Goal: Task Accomplishment & Management: Use online tool/utility

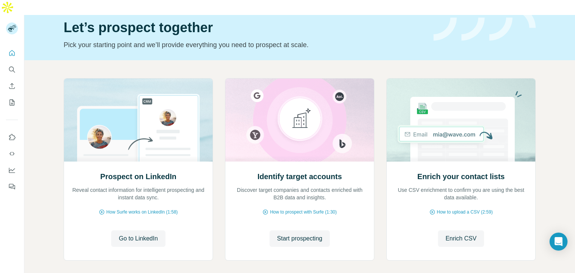
scroll to position [50, 0]
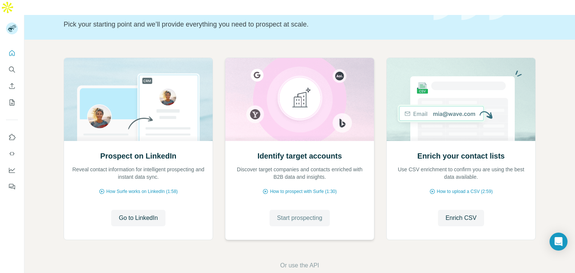
click at [291, 214] on span "Start prospecting" at bounding box center [299, 218] width 45 height 9
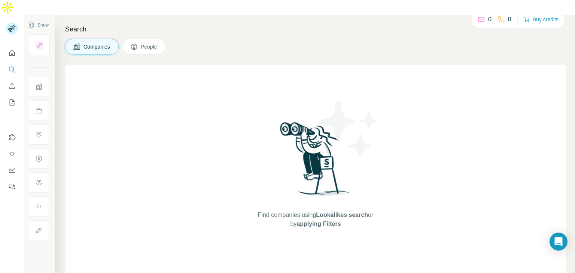
click at [147, 43] on span "People" at bounding box center [149, 46] width 17 height 7
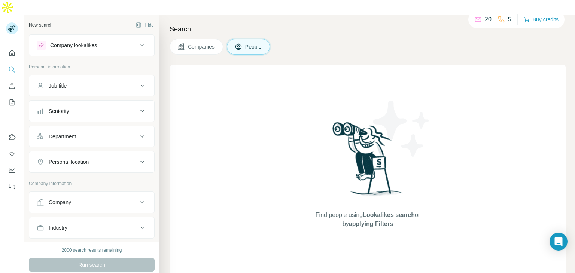
click at [98, 82] on div "Job title" at bounding box center [87, 85] width 101 height 7
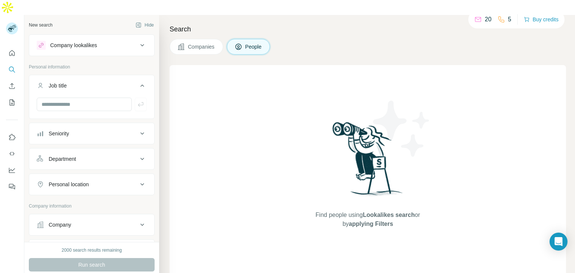
click at [97, 125] on button "Seniority" at bounding box center [91, 134] width 125 height 18
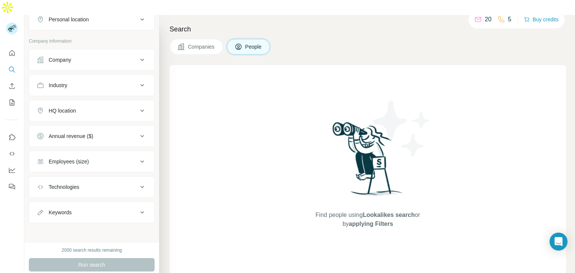
scroll to position [308, 0]
click at [118, 158] on div "Employees (size)" at bounding box center [87, 161] width 101 height 7
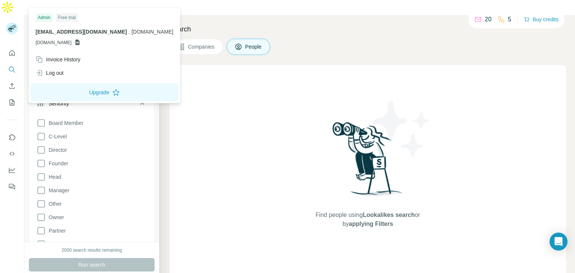
scroll to position [0, 0]
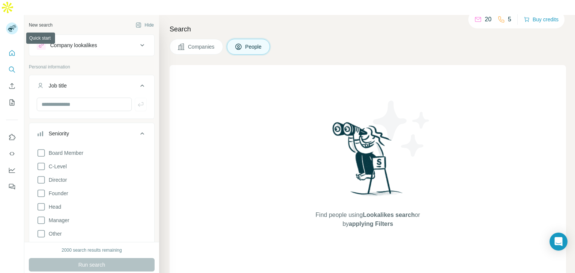
click at [15, 50] on icon "Quick start" at bounding box center [12, 53] width 6 height 6
click at [10, 50] on icon "Quick start" at bounding box center [12, 53] width 6 height 6
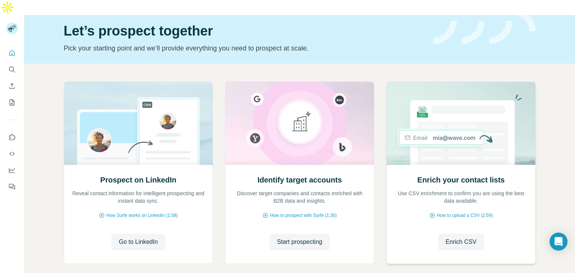
scroll to position [50, 0]
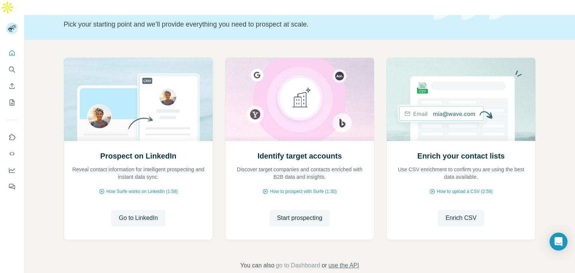
click at [339, 261] on span "use the API" at bounding box center [343, 265] width 31 height 9
